Goal: Find specific page/section: Find specific page/section

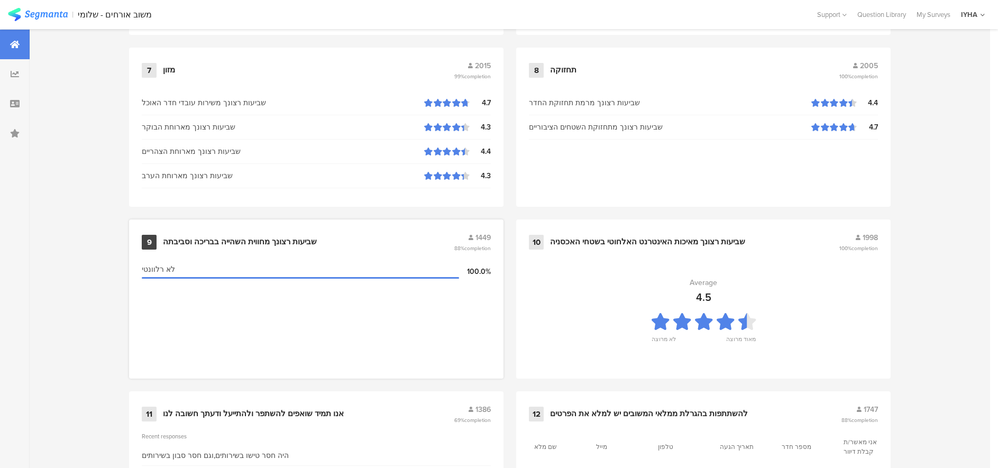
scroll to position [1083, 0]
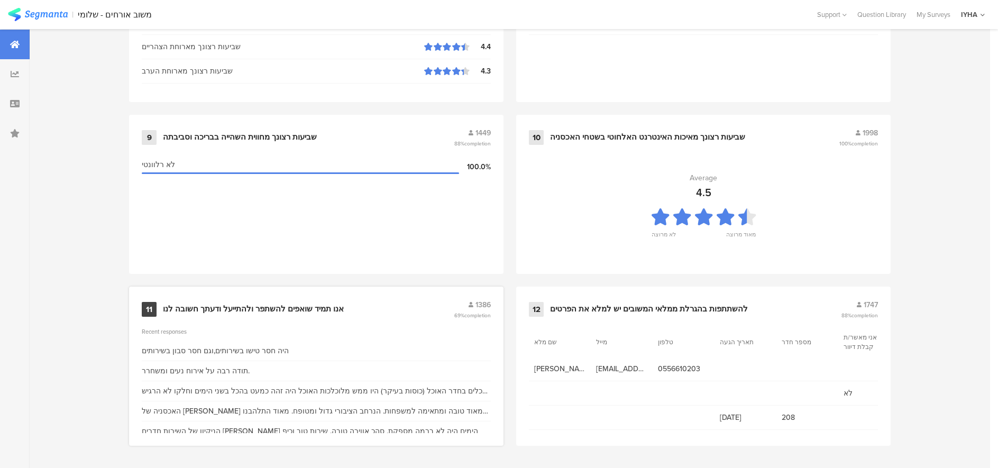
click at [247, 304] on div "אנו תמיד שואפים להשתפר ולהתייעל ודעתך חשובה לנו" at bounding box center [253, 309] width 181 height 11
